Goal: Information Seeking & Learning: Check status

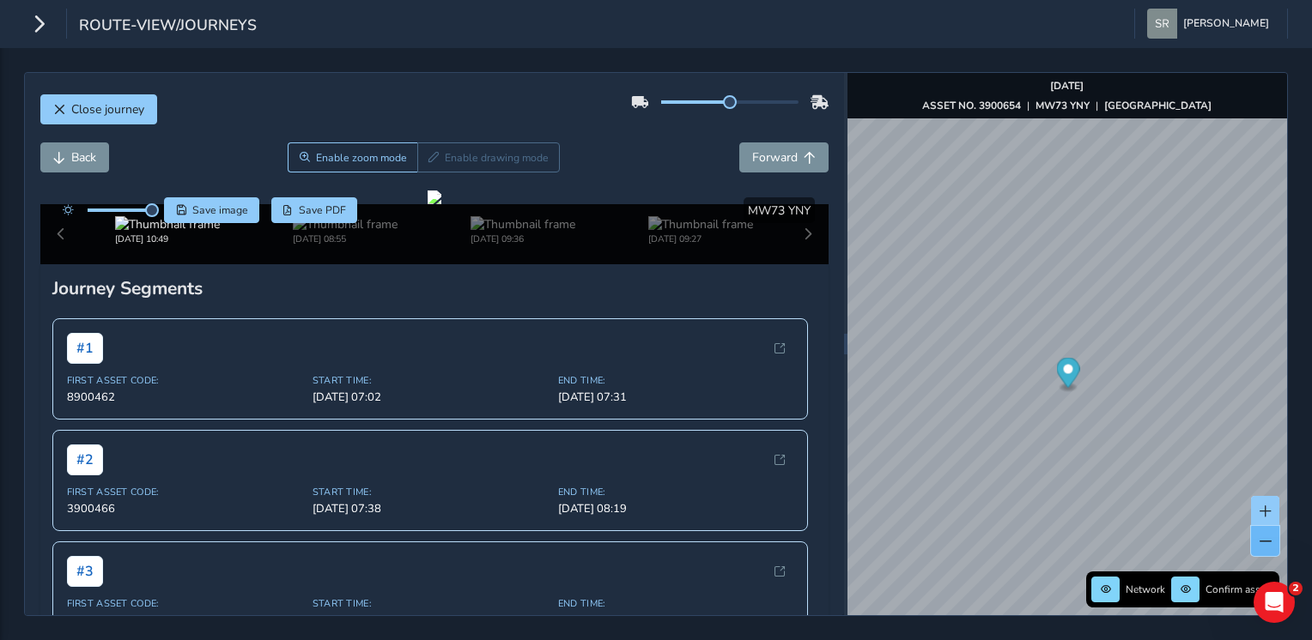
click at [1265, 546] on span at bounding box center [1265, 542] width 12 height 12
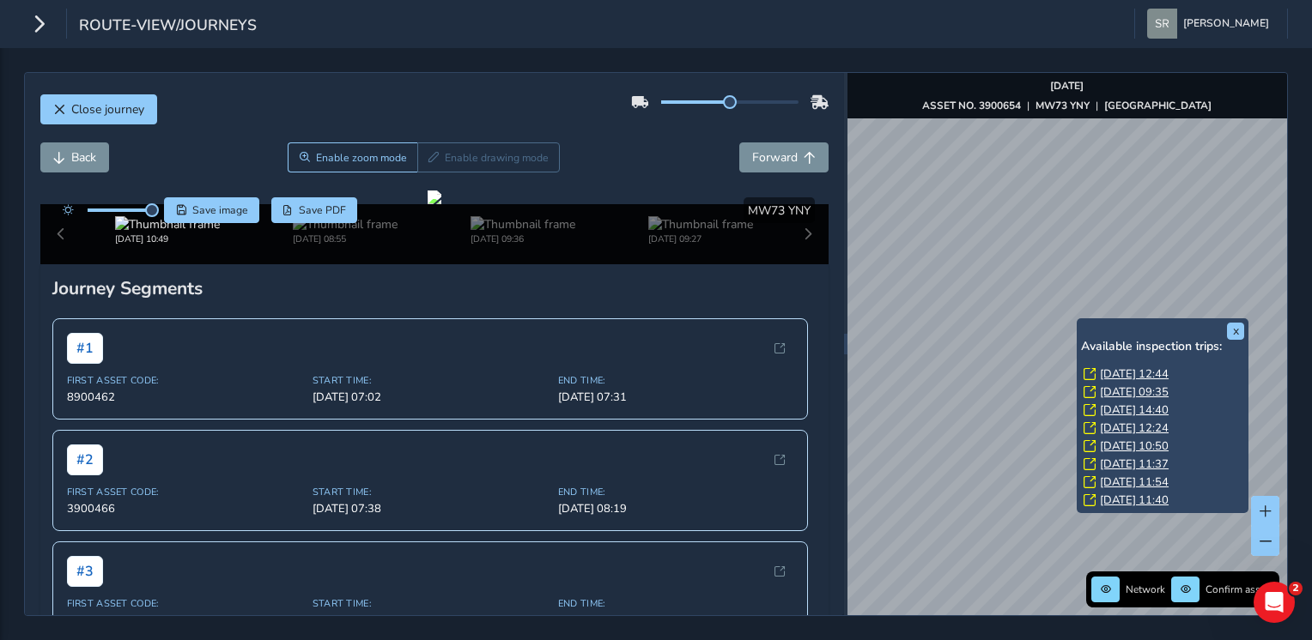
click at [1107, 371] on link "[DATE] 12:44" at bounding box center [1134, 374] width 69 height 15
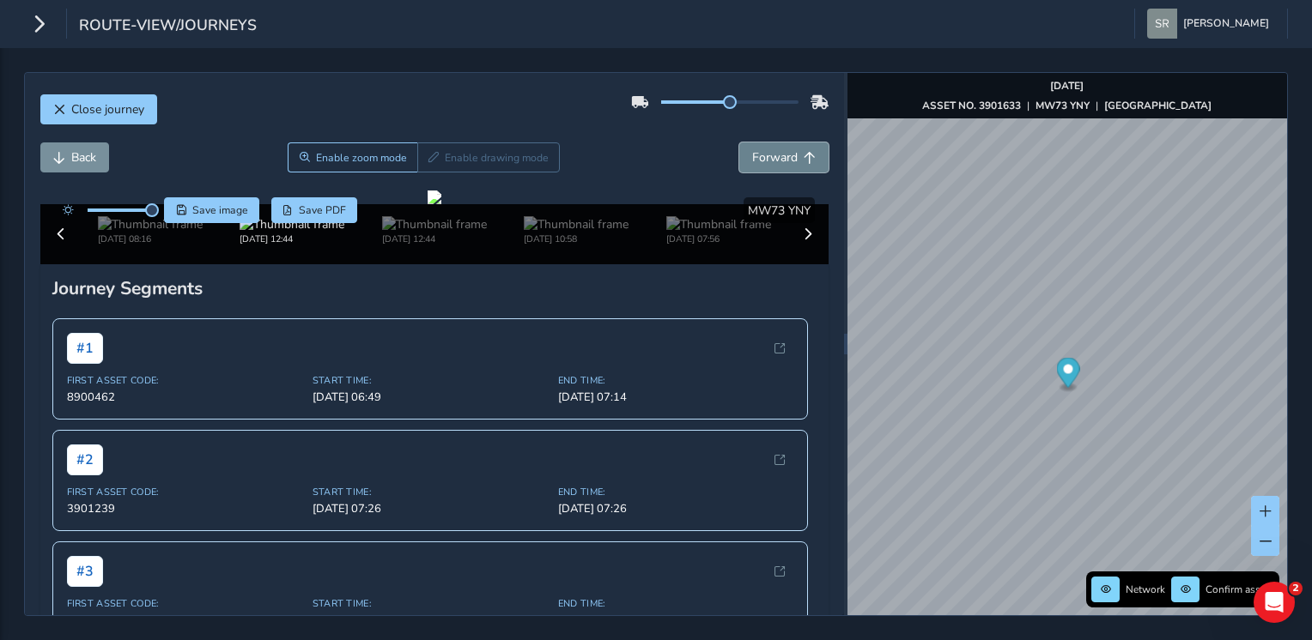
click at [768, 160] on span "Forward" at bounding box center [775, 157] width 46 height 16
